Goal: Information Seeking & Learning: Learn about a topic

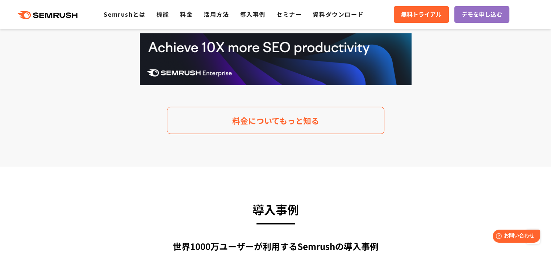
scroll to position [1557, 0]
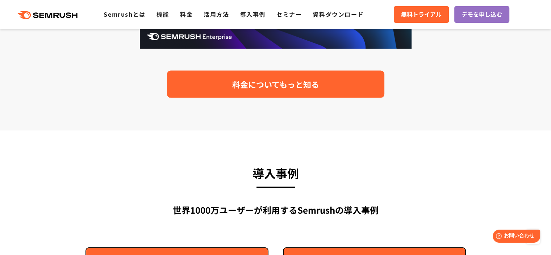
click at [263, 89] on span "料金についてもっと知る" at bounding box center [275, 84] width 87 height 13
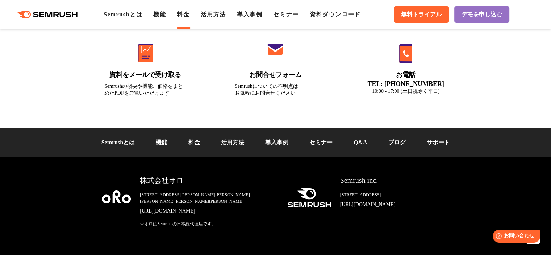
scroll to position [2507, 0]
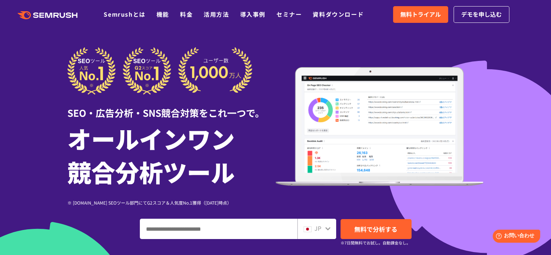
click at [270, 233] on input "ドメイン、キーワードまたはURLを入力してください" at bounding box center [218, 229] width 157 height 20
click at [165, 15] on link "機能" at bounding box center [162, 14] width 13 height 9
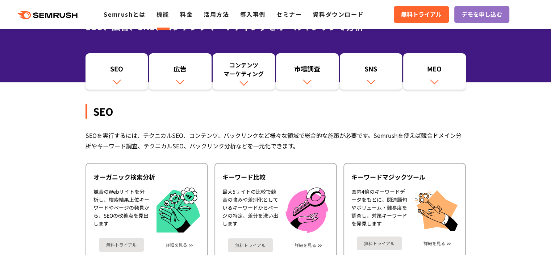
scroll to position [109, 0]
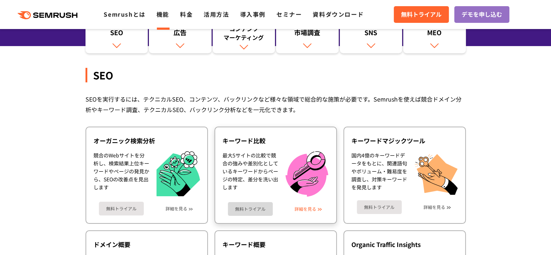
click at [304, 207] on link "詳細を見る" at bounding box center [305, 208] width 22 height 5
